Goal: Task Accomplishment & Management: Use online tool/utility

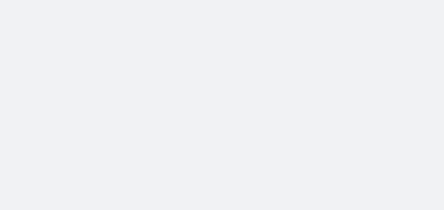
click at [21, 3] on body at bounding box center [222, 105] width 444 height 210
drag, startPoint x: 0, startPoint y: 0, endPoint x: 60, endPoint y: 159, distance: 170.2
click at [60, 159] on body at bounding box center [222, 105] width 444 height 210
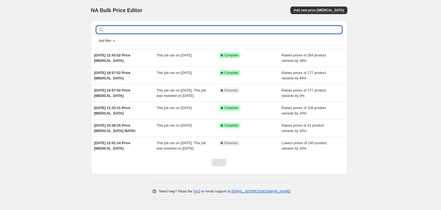
click at [114, 30] on input "text" at bounding box center [223, 30] width 237 height 8
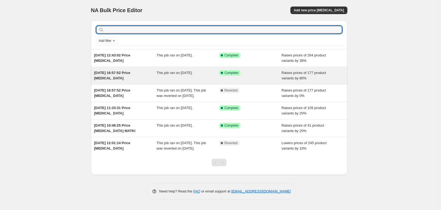
click at [116, 74] on span "3 Sept 2025, 16:57:52 Price change job" at bounding box center [112, 75] width 36 height 9
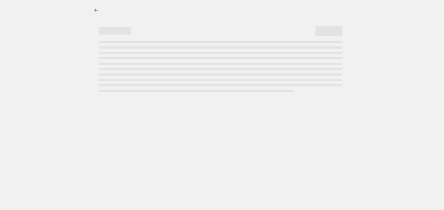
select select "percentage"
select select "remove"
select select "vendor"
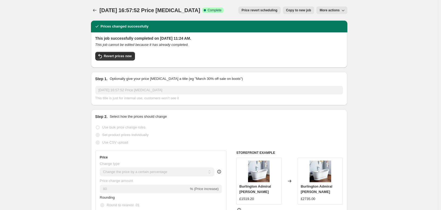
click at [343, 9] on icon "button" at bounding box center [343, 10] width 5 height 5
click at [94, 10] on icon "Price change jobs" at bounding box center [94, 10] width 5 height 5
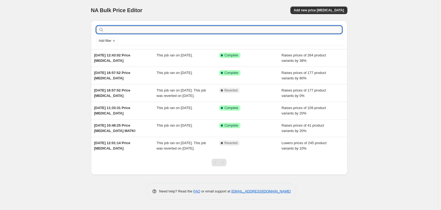
click at [108, 31] on input "text" at bounding box center [223, 30] width 237 height 8
type input "R"
click at [110, 29] on input "R" at bounding box center [218, 30] width 227 height 8
type input "Roman"
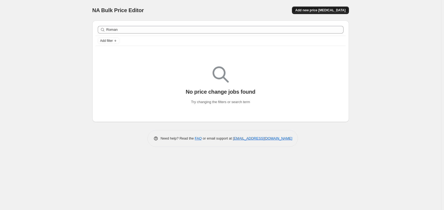
click at [323, 10] on span "Add new price change job" at bounding box center [320, 10] width 50 height 4
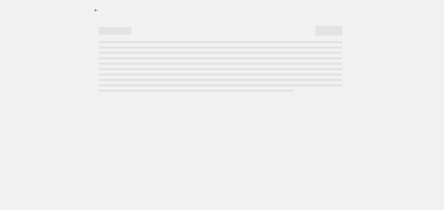
select select "percentage"
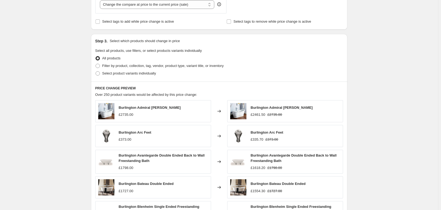
scroll to position [189, 0]
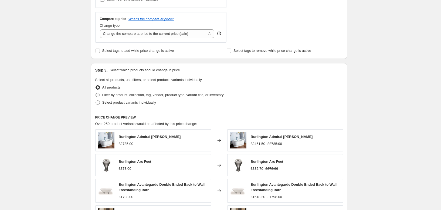
click at [99, 96] on span at bounding box center [98, 95] width 4 height 4
click at [96, 93] on input "Filter by product, collection, tag, vendor, product type, variant title, or inv…" at bounding box center [96, 93] width 0 height 0
radio input "true"
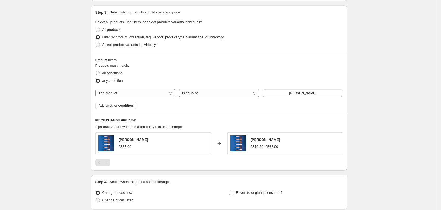
scroll to position [270, 0]
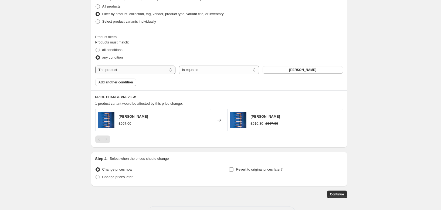
click at [173, 70] on select "The product The product's collection The product's tag The product's vendor The…" at bounding box center [135, 70] width 80 height 9
select select "vendor"
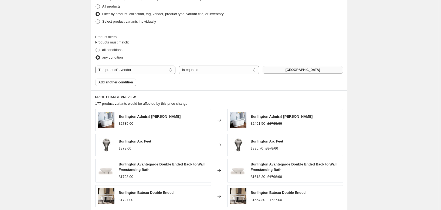
click at [319, 70] on button "Burlington" at bounding box center [303, 70] width 80 height 8
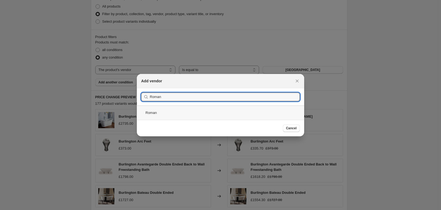
type input "Roman"
click at [153, 113] on div "Roman" at bounding box center [220, 113] width 167 height 14
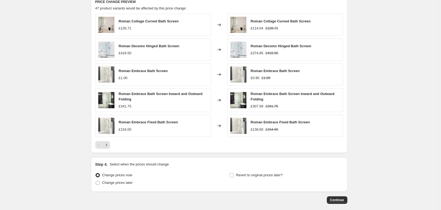
scroll to position [393, 0]
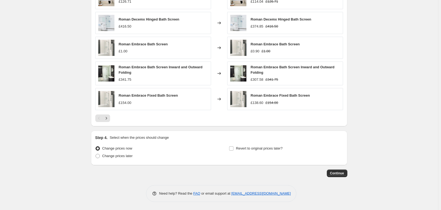
click at [111, 100] on img at bounding box center [106, 99] width 16 height 16
click at [114, 99] on img at bounding box center [106, 99] width 16 height 16
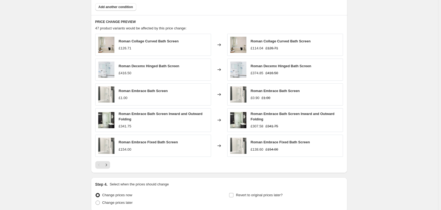
scroll to position [351, 0]
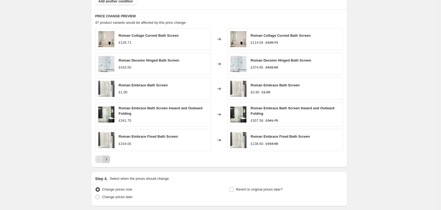
click at [109, 159] on icon "Next" at bounding box center [106, 159] width 5 height 5
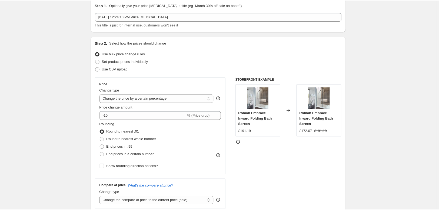
scroll to position [0, 0]
